Goal: Task Accomplishment & Management: Manage account settings

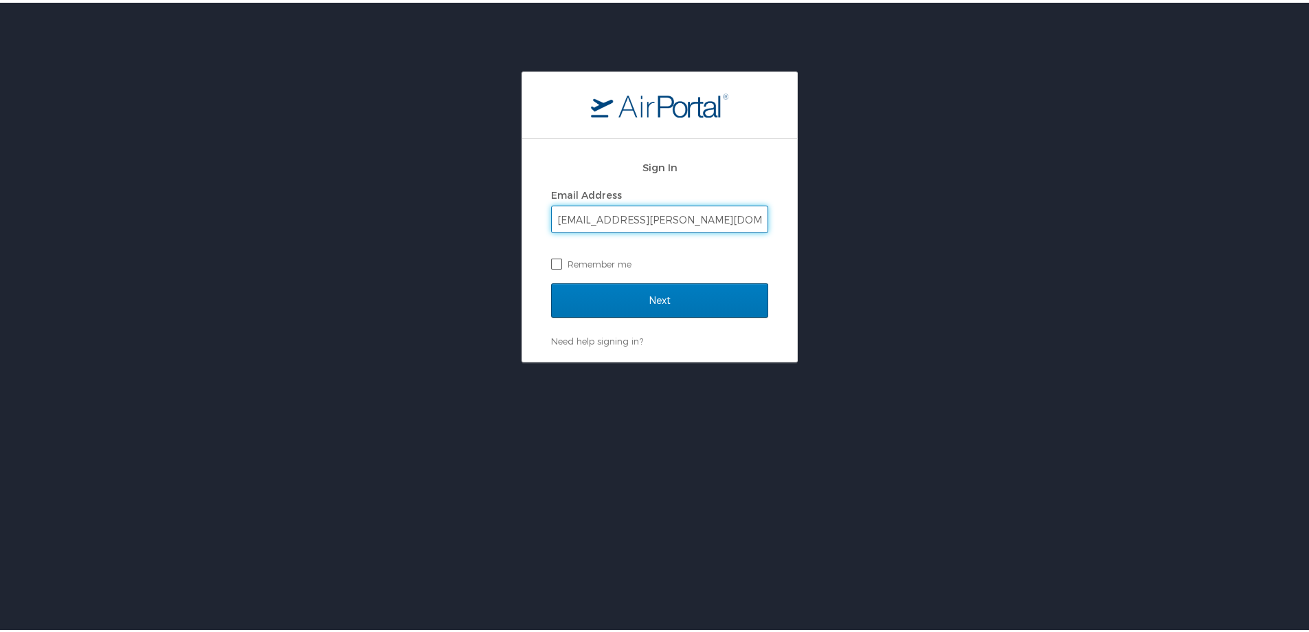
click at [551, 261] on label "Remember me" at bounding box center [659, 261] width 217 height 21
click at [551, 261] on input "Remember me" at bounding box center [555, 260] width 9 height 9
checkbox input "true"
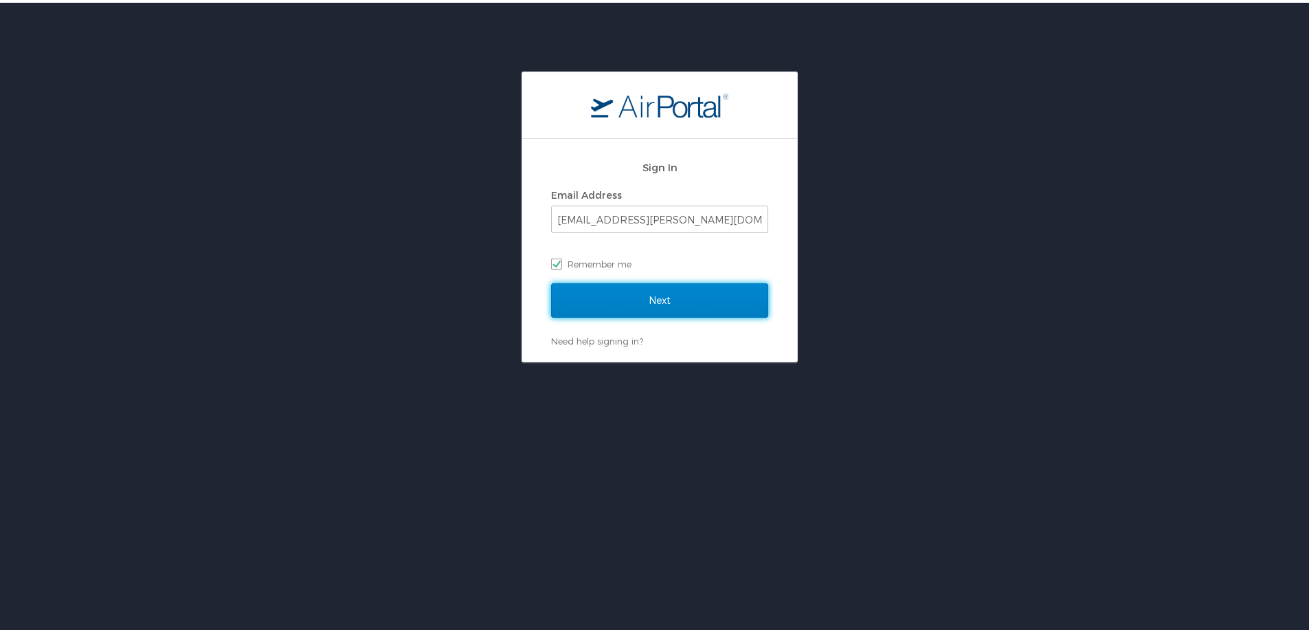
click at [662, 297] on input "Next" at bounding box center [659, 297] width 217 height 34
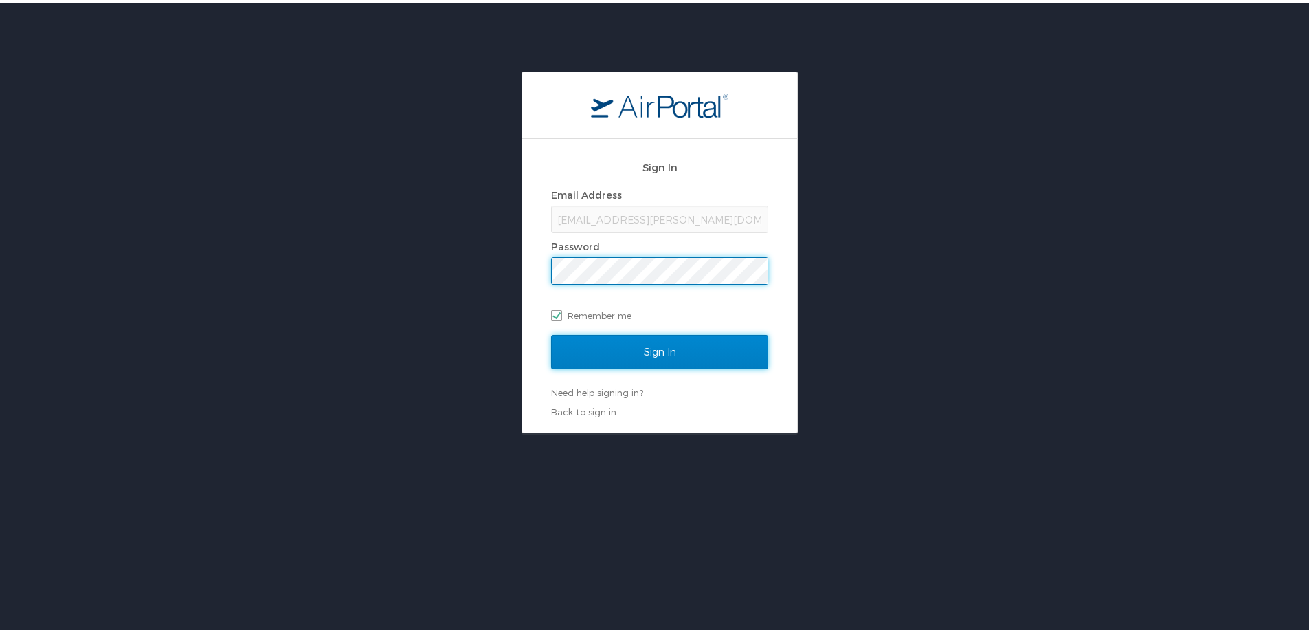
click at [654, 351] on input "Sign In" at bounding box center [659, 349] width 217 height 34
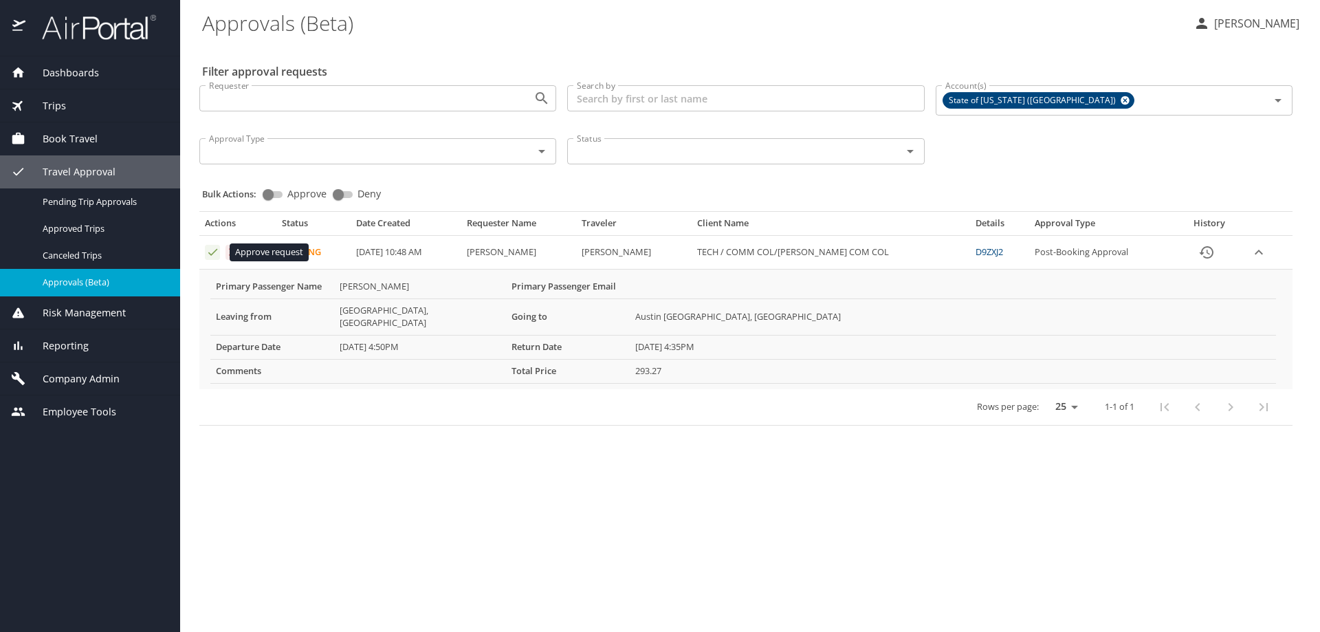
click at [211, 249] on icon "Approval table" at bounding box center [212, 251] width 13 height 13
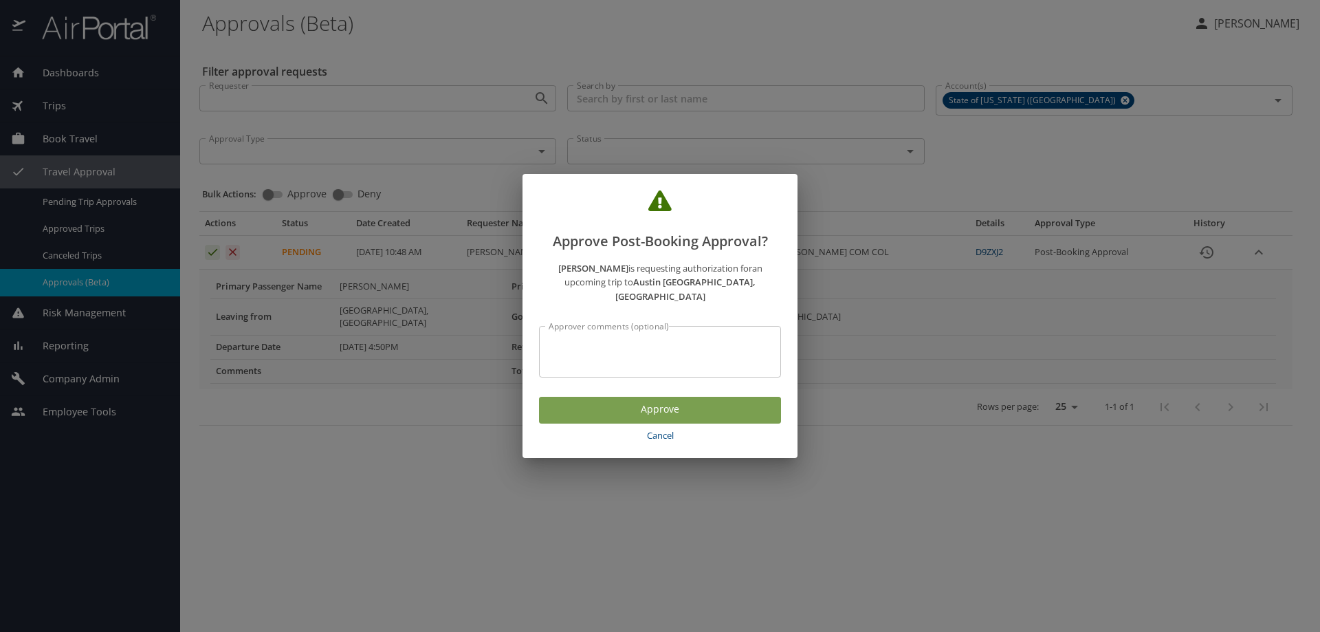
click at [679, 401] on span "Approve" at bounding box center [660, 409] width 220 height 17
